Goal: Information Seeking & Learning: Learn about a topic

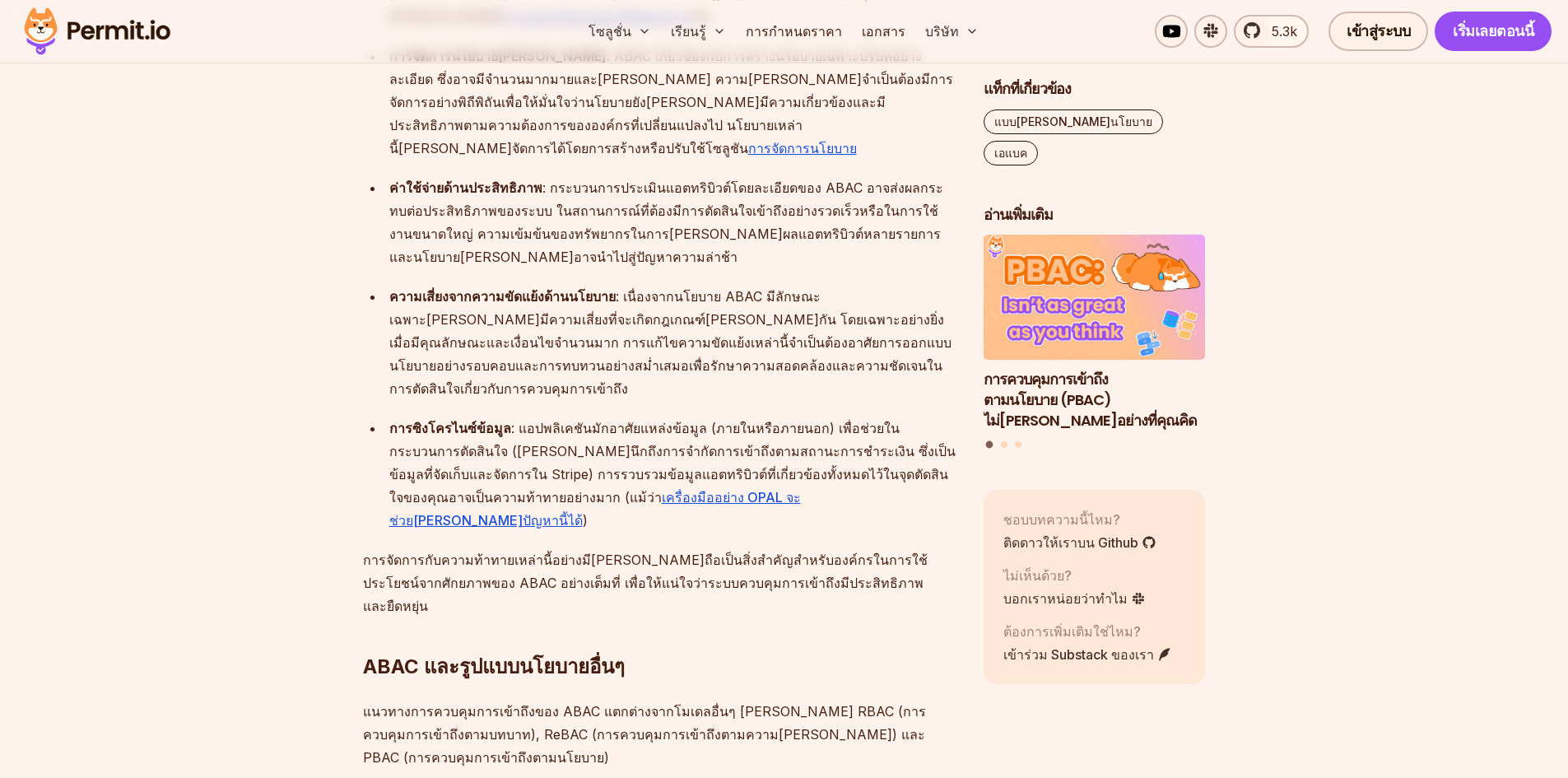
scroll to position [4693, 0]
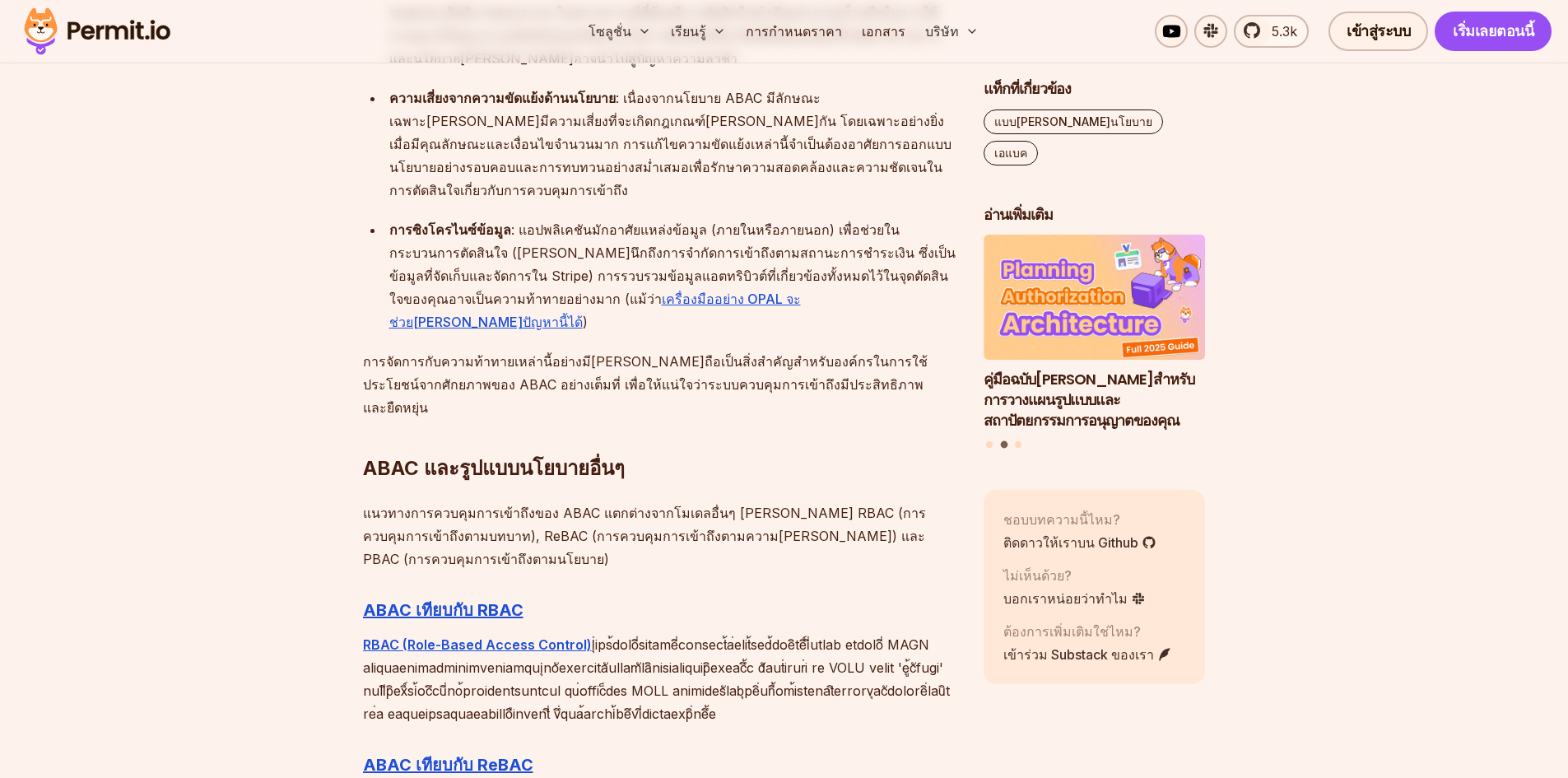
drag, startPoint x: 367, startPoint y: 490, endPoint x: 885, endPoint y: 556, distance: 522.2
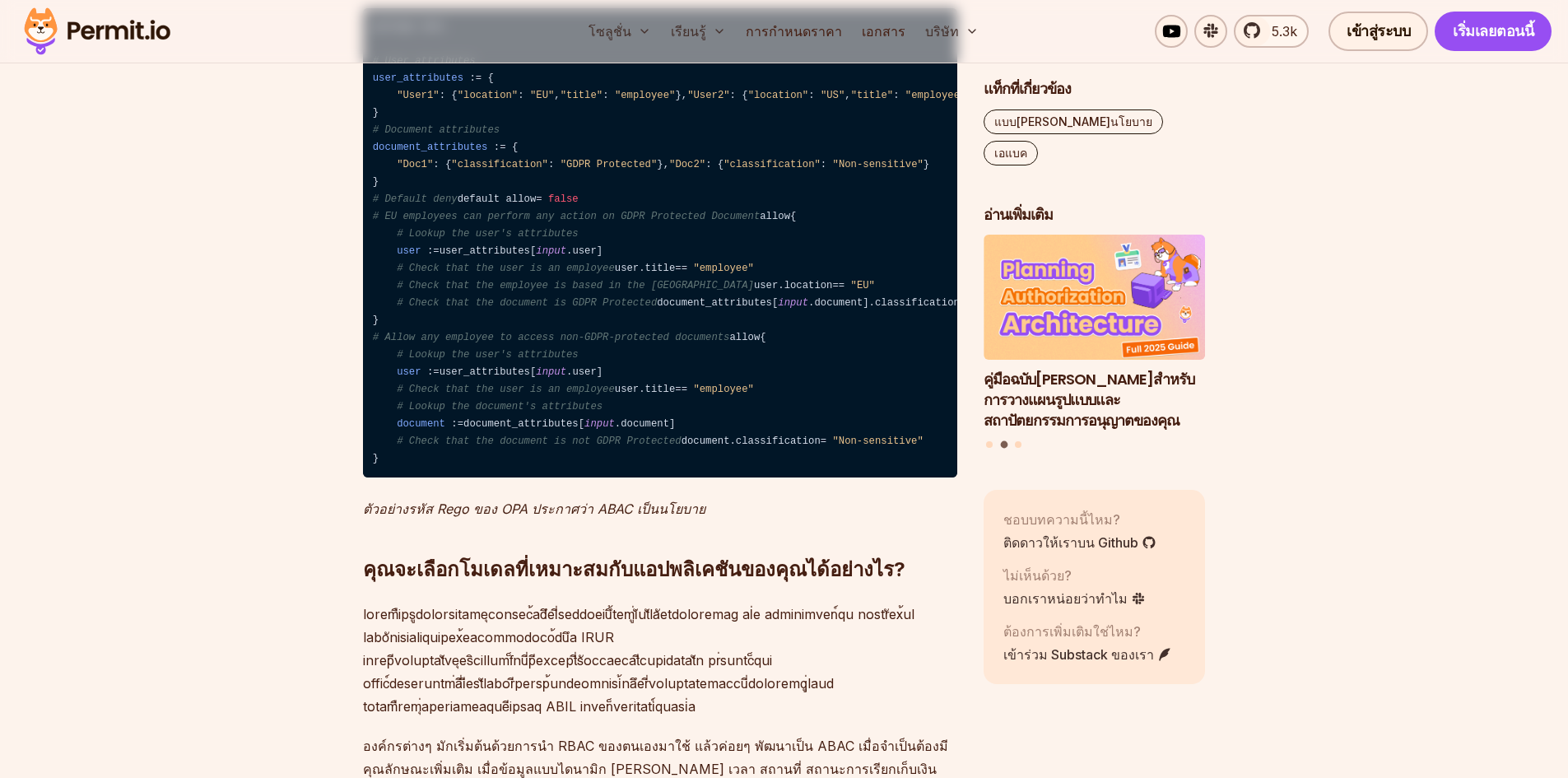
scroll to position [5845, 0]
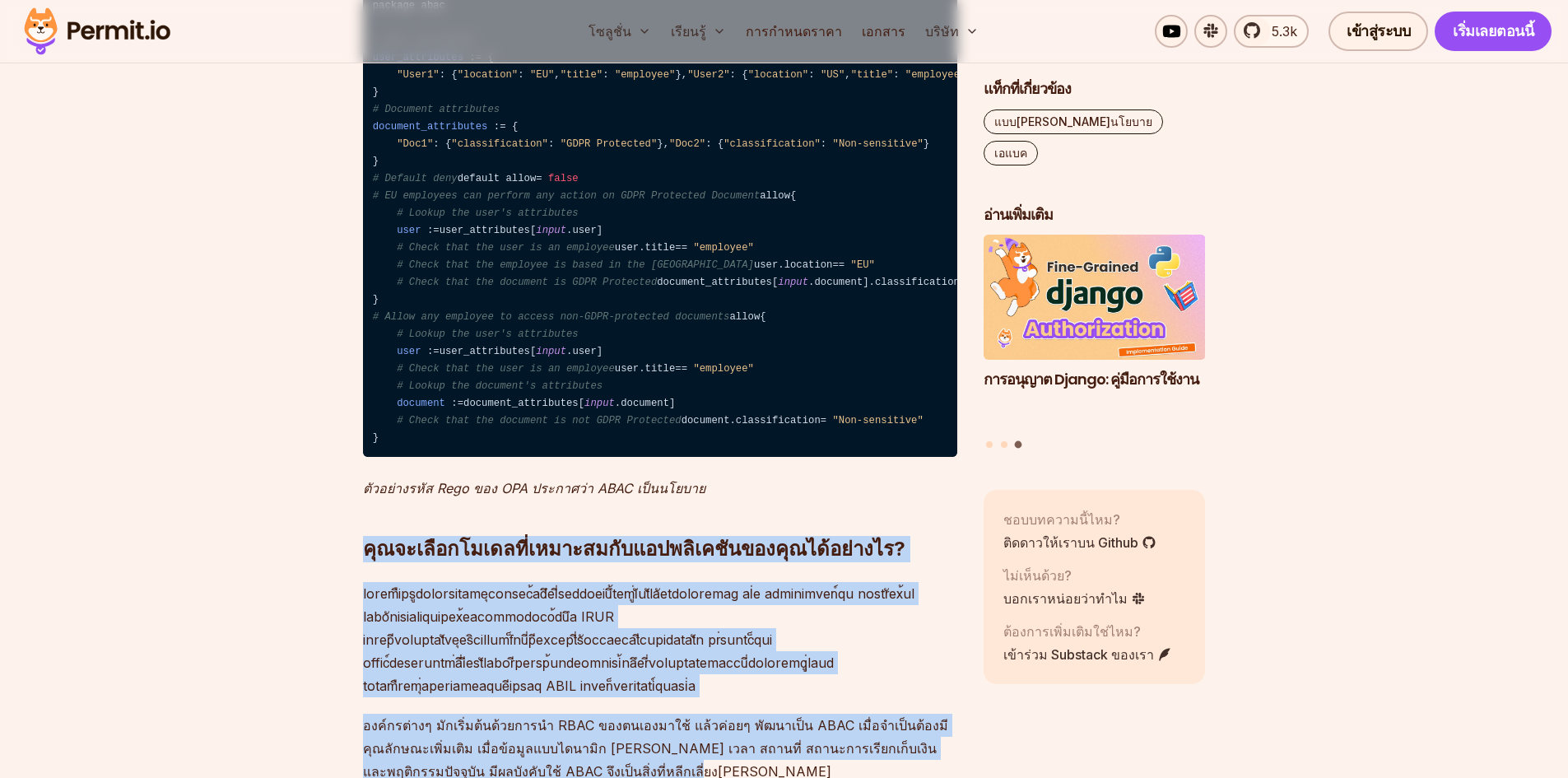
drag, startPoint x: 367, startPoint y: 232, endPoint x: 678, endPoint y: 426, distance: 366.5
click at [677, 714] on p "องค์กรต่างๆ มักเริ่มต้นด้วยการนำ RBAC ของตนเองมาใช้ แล้วค่อยๆ พัฒนาเป็น ABAC เม…" at bounding box center [660, 748] width 595 height 69
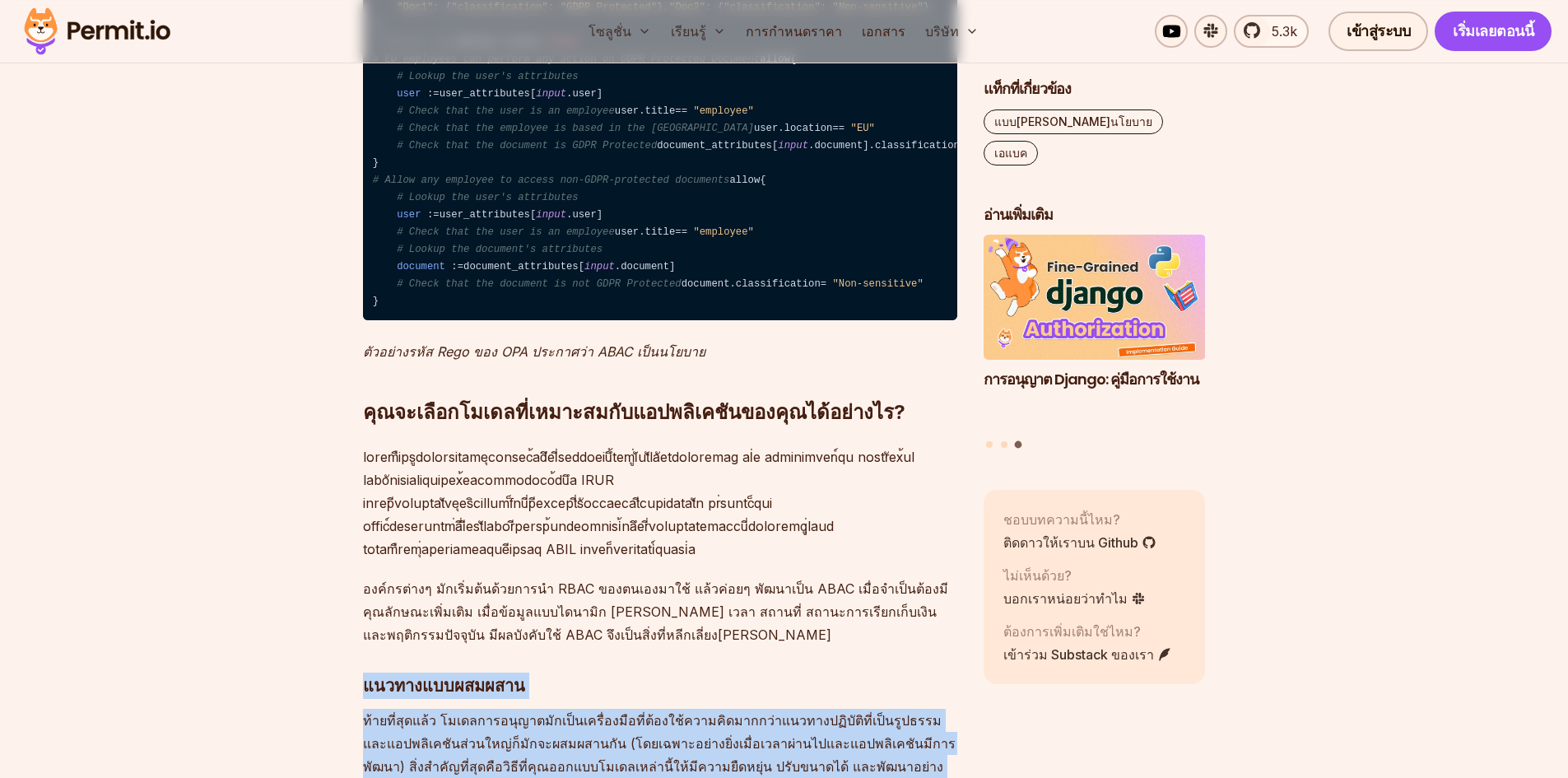
scroll to position [6175, 0]
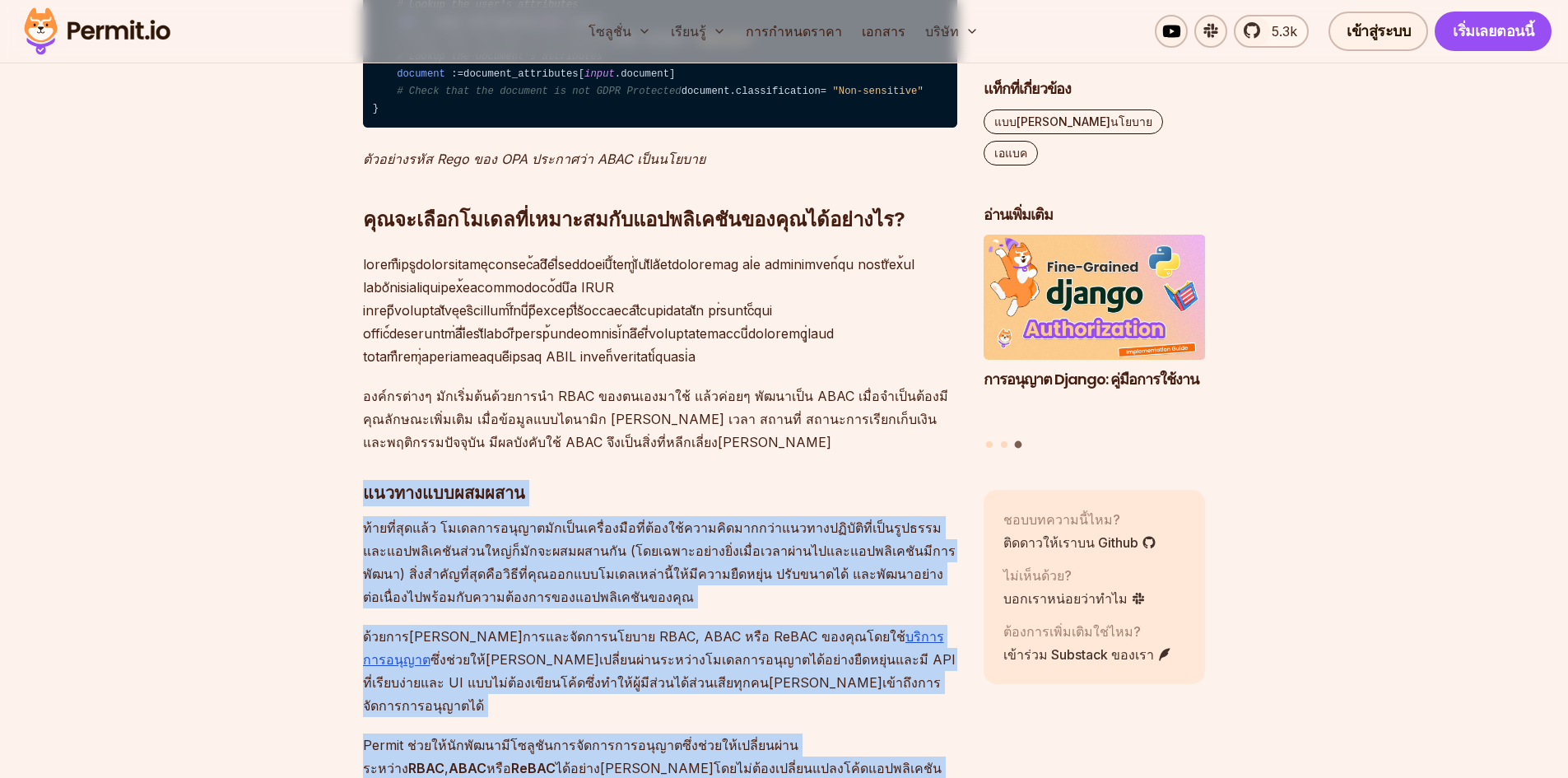
drag, startPoint x: 364, startPoint y: 485, endPoint x: 521, endPoint y: 540, distance: 166.4
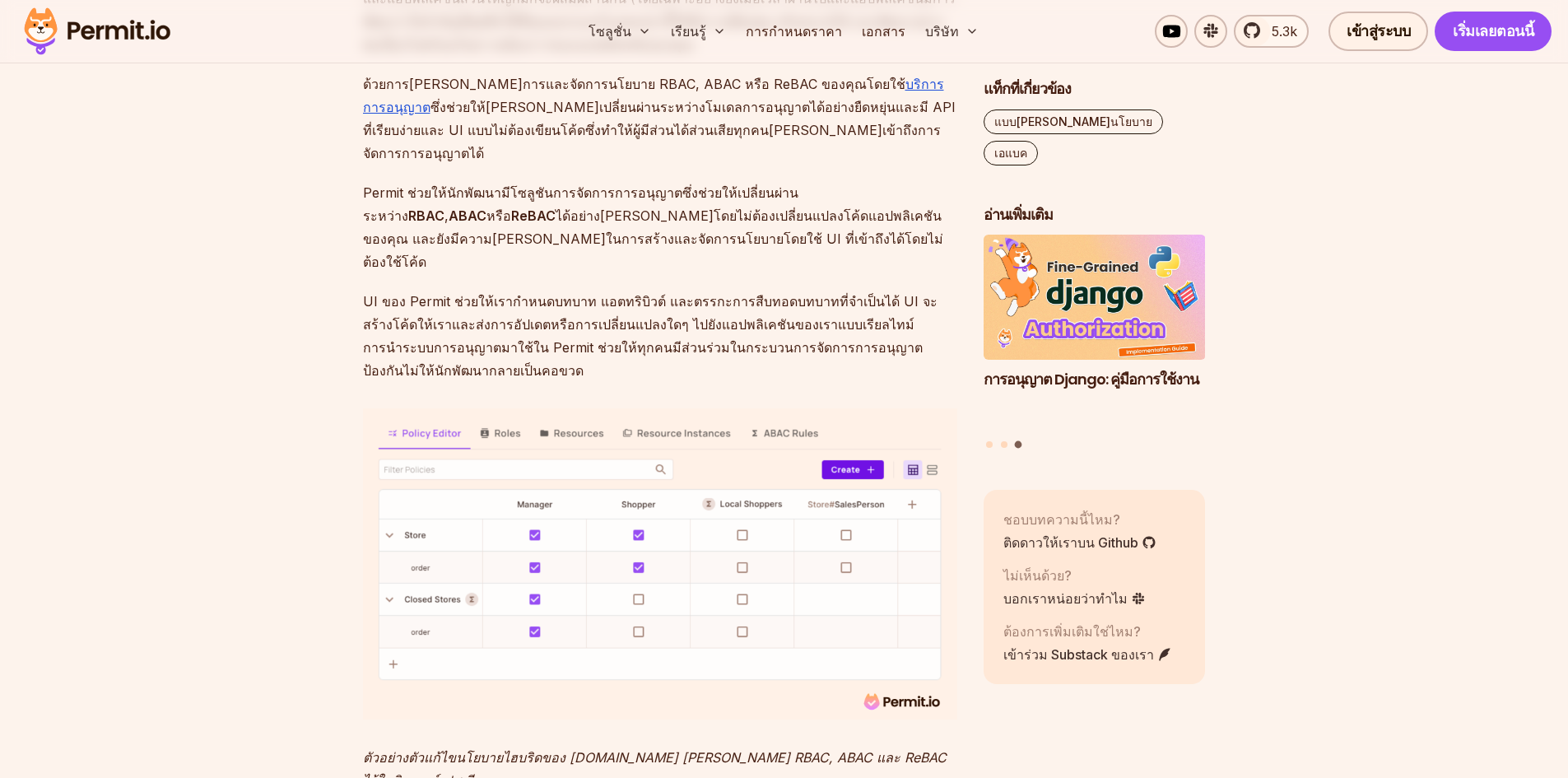
scroll to position [6833, 0]
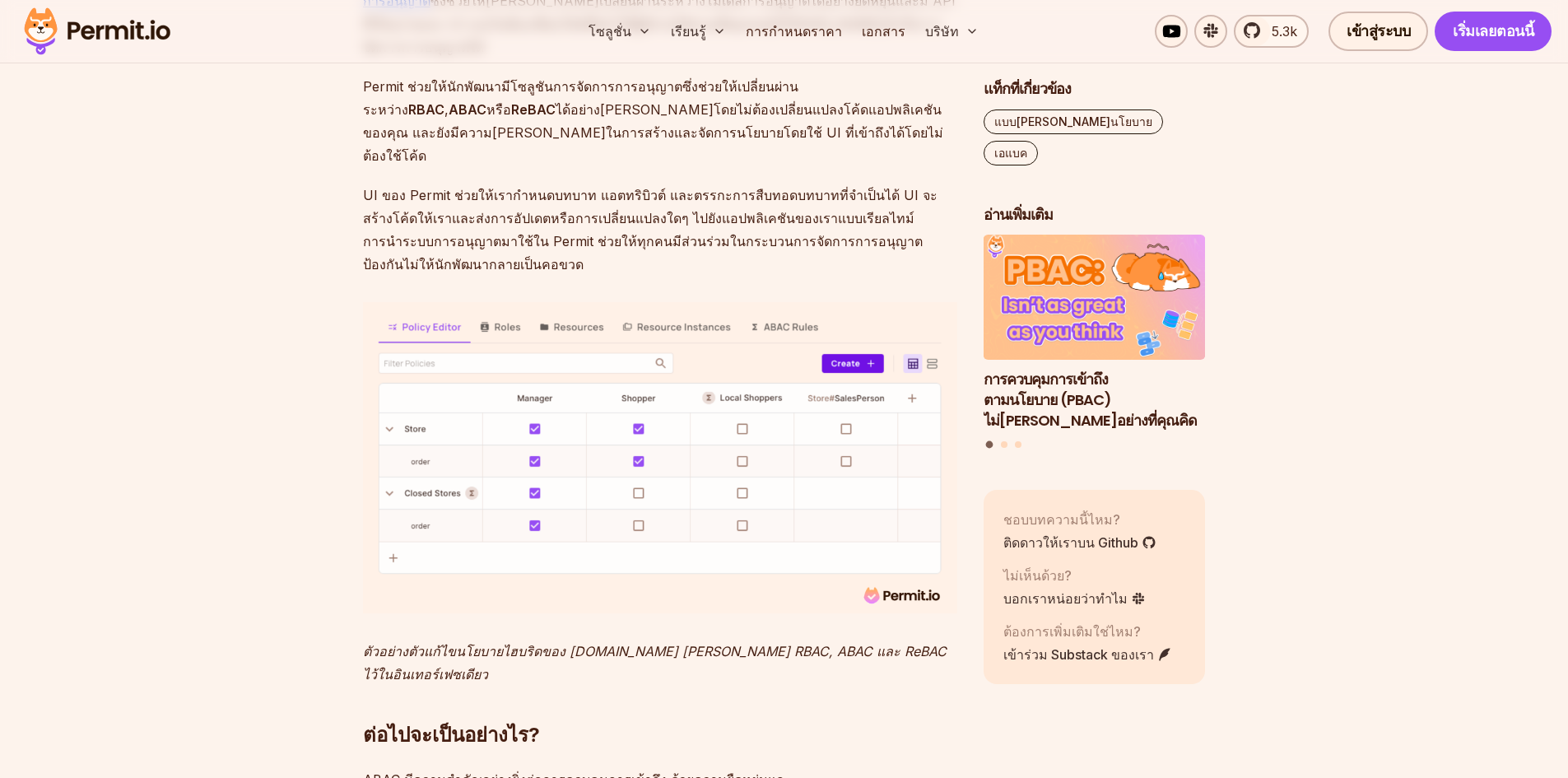
drag, startPoint x: 366, startPoint y: 331, endPoint x: 827, endPoint y: 480, distance: 484.5
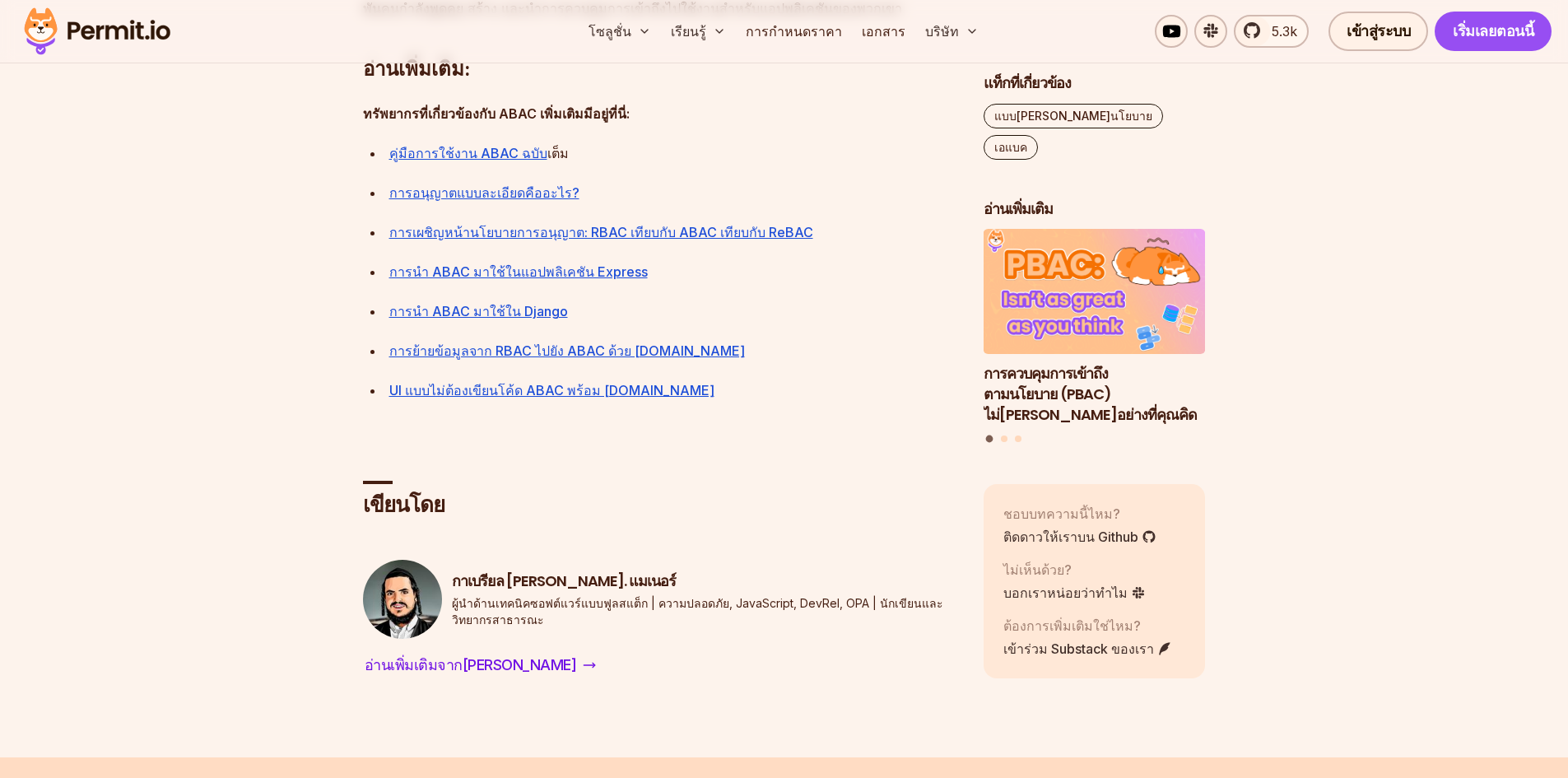
scroll to position [7739, 0]
